Goal: Task Accomplishment & Management: Use online tool/utility

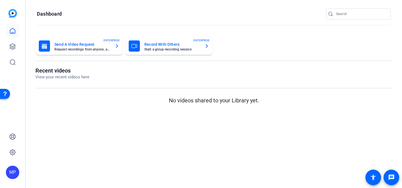
click at [348, 14] on input "Search" at bounding box center [361, 14] width 50 height 7
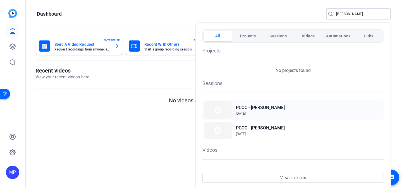
type input "mcneill"
click at [259, 110] on h2 "PCOC - [PERSON_NAME]" at bounding box center [260, 107] width 49 height 7
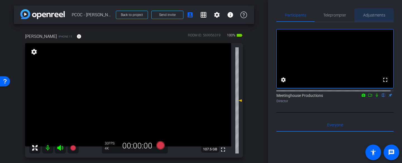
click at [370, 18] on span "Adjustments" at bounding box center [374, 14] width 22 height 13
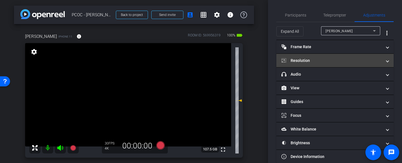
click at [347, 63] on mat-panel-title "Resolution" at bounding box center [332, 61] width 101 height 6
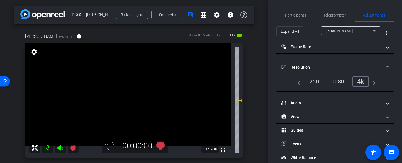
click at [349, 63] on mat-expansion-panel-header "Resolution" at bounding box center [335, 67] width 117 height 18
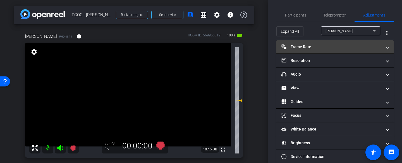
click at [359, 49] on mat-panel-title "Frame Rate Frame Rate" at bounding box center [332, 47] width 101 height 6
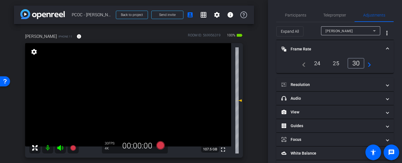
click at [359, 49] on mat-panel-title "Frame Rate Frame Rate" at bounding box center [332, 49] width 101 height 6
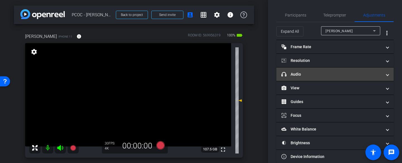
click at [346, 74] on mat-panel-title "headphone icon Audio" at bounding box center [332, 74] width 101 height 6
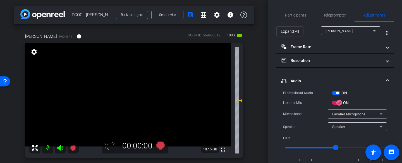
click at [343, 79] on mat-panel-title "headphone icon Audio" at bounding box center [332, 81] width 101 height 6
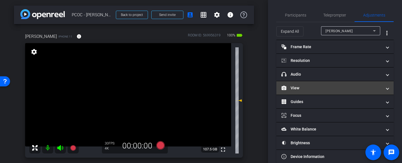
click at [359, 88] on mat-panel-title "View" at bounding box center [332, 88] width 101 height 6
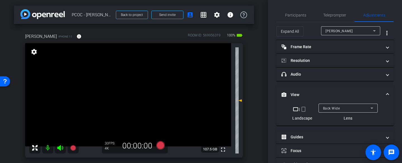
click at [358, 92] on mat-panel-title "View" at bounding box center [332, 95] width 101 height 6
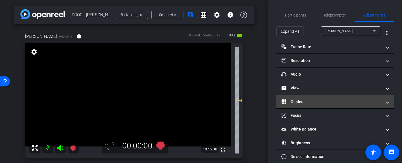
click at [355, 102] on mat-panel-title "Guides" at bounding box center [332, 102] width 101 height 6
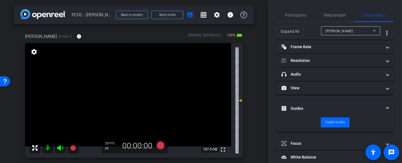
click at [355, 104] on mat-expansion-panel-header "Guides" at bounding box center [335, 108] width 117 height 18
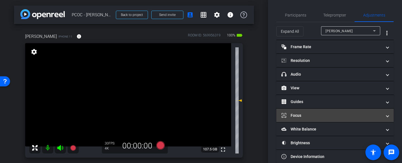
click at [375, 114] on mat-panel-title "Focus" at bounding box center [332, 115] width 101 height 6
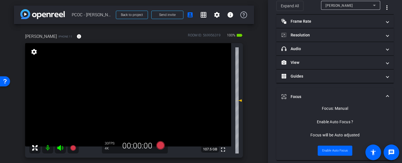
scroll to position [27, 0]
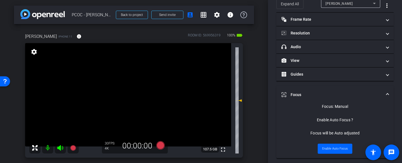
click at [132, 92] on video at bounding box center [128, 94] width 206 height 103
click at [386, 94] on mat-expansion-panel-header "Focus" at bounding box center [335, 94] width 117 height 18
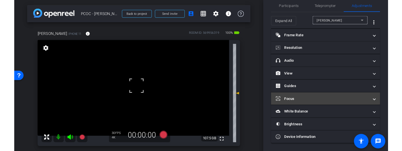
scroll to position [9, 0]
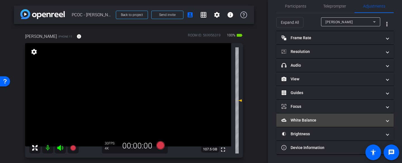
click at [346, 116] on mat-expansion-panel-header "White Balance White Balance" at bounding box center [335, 119] width 117 height 13
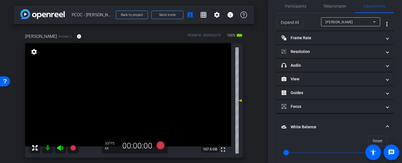
click at [347, 123] on mat-expansion-panel-header "White Balance White Balance" at bounding box center [335, 127] width 117 height 18
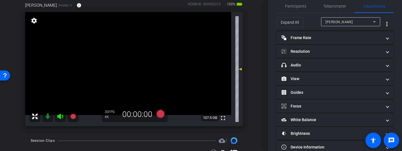
scroll to position [31, 0]
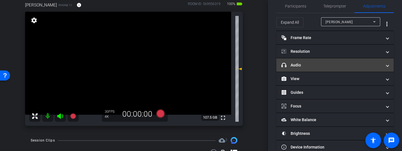
click at [324, 68] on mat-panel-title "headphone icon Audio" at bounding box center [332, 65] width 101 height 6
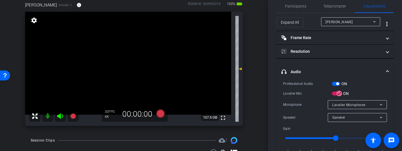
click at [387, 71] on span at bounding box center [388, 72] width 2 height 6
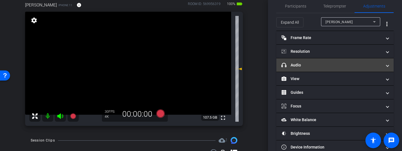
click at [387, 65] on span at bounding box center [388, 65] width 2 height 6
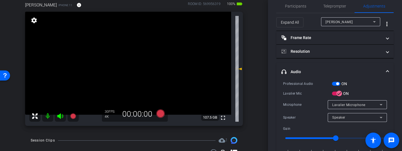
click at [387, 71] on span at bounding box center [388, 72] width 2 height 6
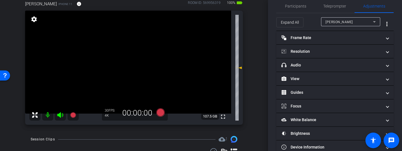
scroll to position [33, 0]
click at [162, 110] on icon at bounding box center [160, 112] width 13 height 10
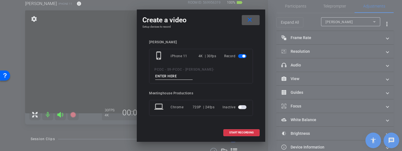
click at [176, 77] on input at bounding box center [173, 76] width 37 height 7
type input "902 test"
click at [239, 135] on span at bounding box center [242, 132] width 36 height 13
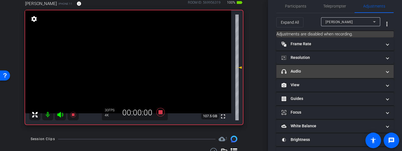
click at [344, 73] on mat-panel-title "headphone icon Audio" at bounding box center [332, 71] width 101 height 6
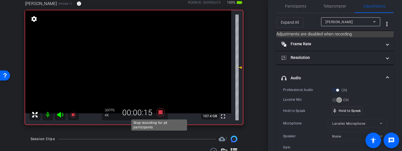
click at [160, 112] on icon at bounding box center [160, 112] width 8 height 8
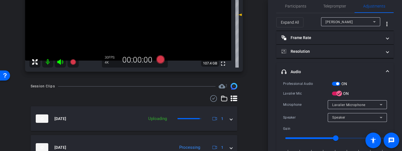
scroll to position [93, 0]
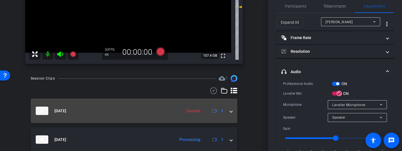
click at [226, 110] on div "[DATE] Queued 1" at bounding box center [133, 111] width 194 height 8
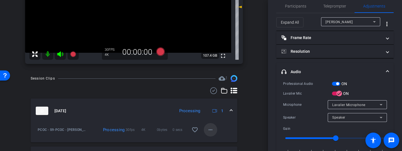
click at [211, 129] on mat-icon "more_horiz" at bounding box center [210, 130] width 7 height 7
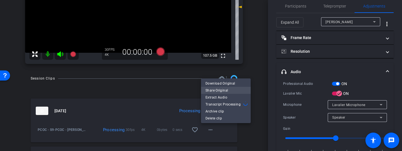
click at [229, 92] on span "Share Original" at bounding box center [226, 90] width 41 height 7
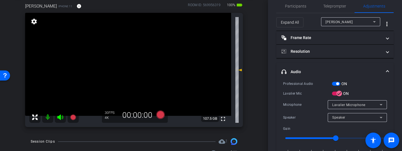
scroll to position [32, 0]
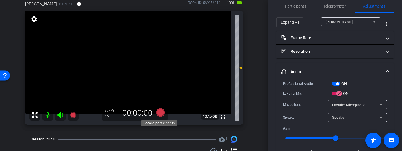
click at [162, 114] on icon at bounding box center [160, 112] width 8 height 8
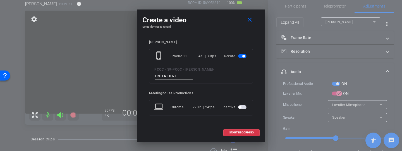
click at [181, 77] on input at bounding box center [173, 76] width 37 height 7
type input "902 story 1"
click at [245, 133] on span "START RECORDING" at bounding box center [241, 132] width 25 height 3
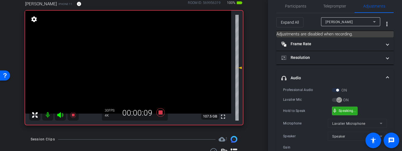
click at [354, 113] on div "mic_none Speaking..." at bounding box center [344, 111] width 25 height 8
click at [337, 110] on div "mic_none Speaking..." at bounding box center [344, 111] width 25 height 8
click at [369, 110] on div "Hold to Speak mic_none Hold to Speak" at bounding box center [335, 111] width 104 height 9
click at [353, 114] on div "mic_none Speaking..." at bounding box center [344, 111] width 25 height 8
click at [371, 107] on div "Hold to Speak mic_none Hold to Speak" at bounding box center [335, 111] width 104 height 9
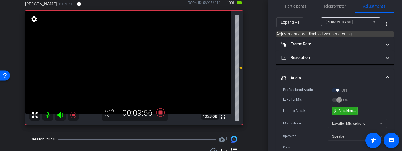
click at [348, 112] on div "mic_none Speaking..." at bounding box center [344, 111] width 25 height 8
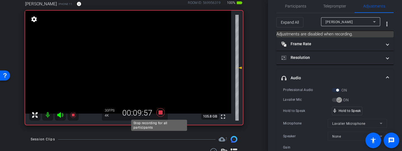
click at [161, 114] on icon at bounding box center [160, 112] width 8 height 8
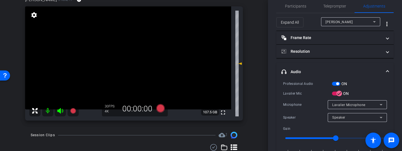
scroll to position [39, 0]
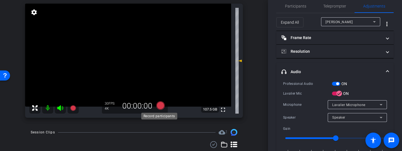
click at [160, 106] on icon at bounding box center [160, 105] width 8 height 8
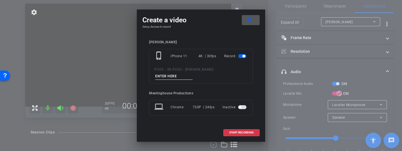
click at [187, 76] on input at bounding box center [173, 76] width 37 height 7
type input "902 story 2"
click at [248, 134] on span "START RECORDING" at bounding box center [241, 132] width 25 height 3
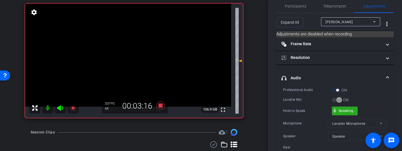
click at [344, 108] on div "mic_none Speaking..." at bounding box center [344, 111] width 25 height 8
drag, startPoint x: 358, startPoint y: 111, endPoint x: 354, endPoint y: 108, distance: 5.4
click at [353, 113] on div "mic_none Speaking..." at bounding box center [344, 111] width 25 height 8
click at [356, 112] on div "mic_none Speaking..." at bounding box center [344, 111] width 25 height 8
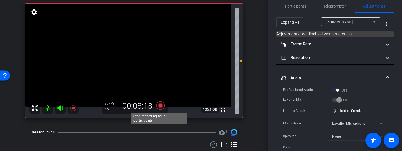
click at [158, 105] on icon at bounding box center [160, 105] width 8 height 8
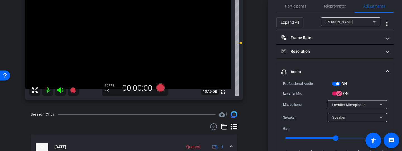
scroll to position [53, 0]
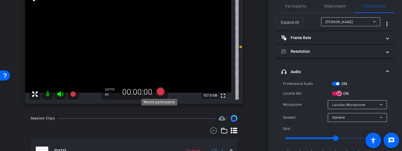
click at [161, 94] on icon at bounding box center [160, 91] width 8 height 8
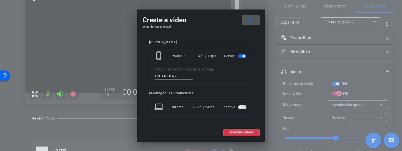
click at [178, 77] on input at bounding box center [173, 76] width 37 height 7
type input "902 story 3"
click at [239, 132] on span "START RECORDING" at bounding box center [241, 132] width 25 height 3
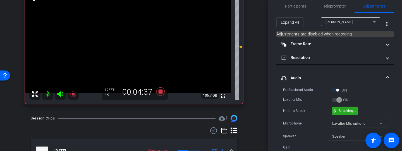
click at [352, 114] on div "mic_none Speaking..." at bounding box center [344, 111] width 25 height 8
drag, startPoint x: 359, startPoint y: 113, endPoint x: 354, endPoint y: 111, distance: 5.7
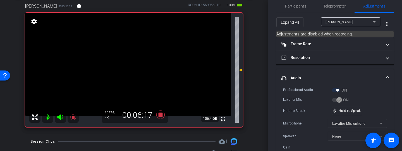
scroll to position [30, 0]
click at [157, 116] on icon at bounding box center [160, 115] width 13 height 10
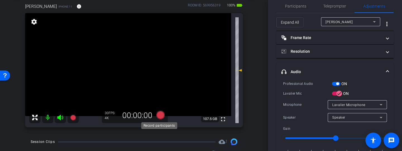
click at [161, 117] on icon at bounding box center [160, 115] width 8 height 8
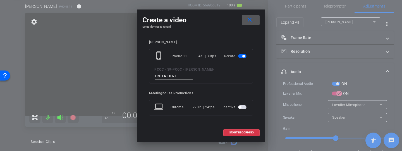
click at [179, 76] on input at bounding box center [173, 76] width 37 height 7
type input "902 story 4"
click at [253, 132] on span "START RECORDING" at bounding box center [241, 132] width 25 height 3
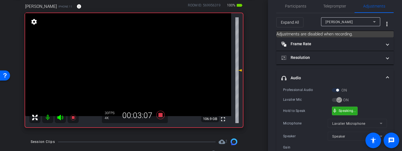
click at [353, 112] on div "mic_none Speaking..." at bounding box center [344, 111] width 25 height 8
click at [348, 113] on div "mic_none Speaking..." at bounding box center [344, 111] width 25 height 8
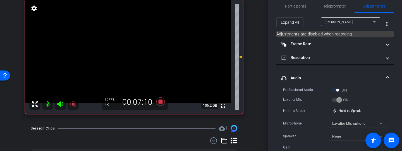
scroll to position [27, 0]
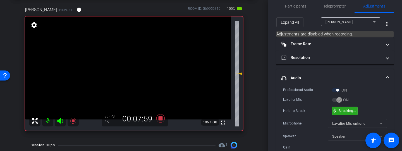
click at [349, 113] on div "mic_none Speaking..." at bounding box center [344, 111] width 25 height 8
click at [351, 114] on div "mic_none Speaking..." at bounding box center [344, 111] width 25 height 8
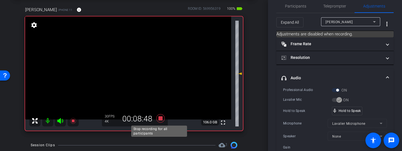
click at [161, 118] on icon at bounding box center [160, 118] width 13 height 10
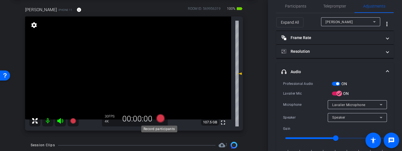
click at [161, 117] on icon at bounding box center [160, 118] width 8 height 8
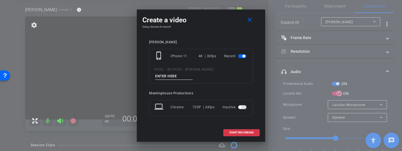
click at [186, 72] on div "PCOC - S9 - PCOC - [PERSON_NAME] -" at bounding box center [200, 73] width 93 height 14
click at [182, 75] on input at bounding box center [173, 76] width 37 height 7
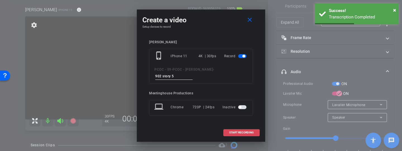
type input "902 story 5"
click at [247, 134] on span "START RECORDING" at bounding box center [241, 132] width 25 height 3
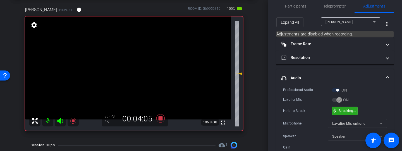
click at [354, 113] on div "mic_none Speaking..." at bounding box center [344, 111] width 25 height 8
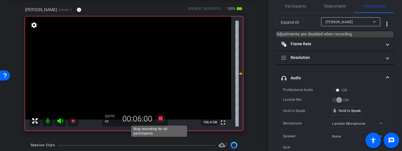
click at [161, 119] on icon at bounding box center [160, 118] width 8 height 8
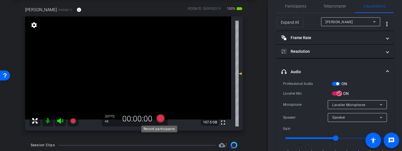
click at [159, 118] on icon at bounding box center [160, 118] width 8 height 8
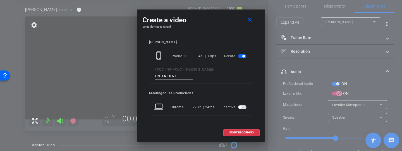
click at [180, 75] on input at bounding box center [173, 76] width 37 height 7
type input "902 story 6"
click at [240, 133] on span "START RECORDING" at bounding box center [241, 132] width 25 height 3
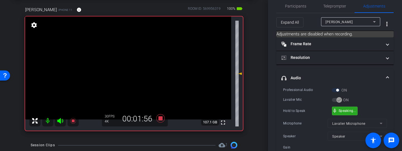
click at [352, 113] on div "mic_none Speaking..." at bounding box center [344, 111] width 25 height 8
click at [356, 113] on div "mic_none Speaking..." at bounding box center [344, 111] width 25 height 8
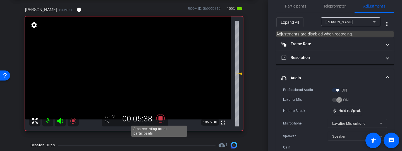
click at [158, 117] on icon at bounding box center [160, 118] width 8 height 8
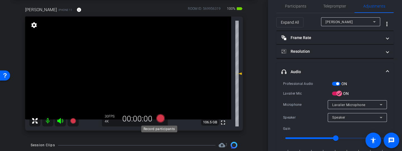
click at [159, 118] on icon at bounding box center [160, 118] width 8 height 8
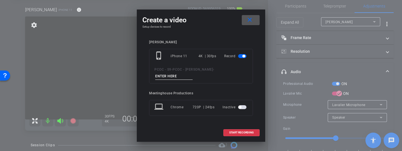
click at [177, 77] on input at bounding box center [173, 76] width 37 height 7
type input "902 story 7"
click at [241, 133] on span "START RECORDING" at bounding box center [241, 132] width 25 height 3
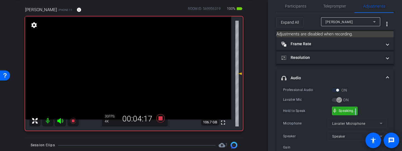
drag, startPoint x: 358, startPoint y: 111, endPoint x: 355, endPoint y: 110, distance: 2.9
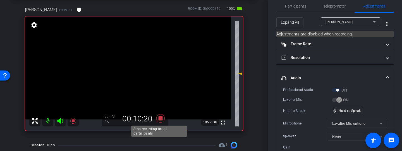
click at [158, 121] on icon at bounding box center [160, 118] width 13 height 10
